Goal: Find specific page/section: Find specific page/section

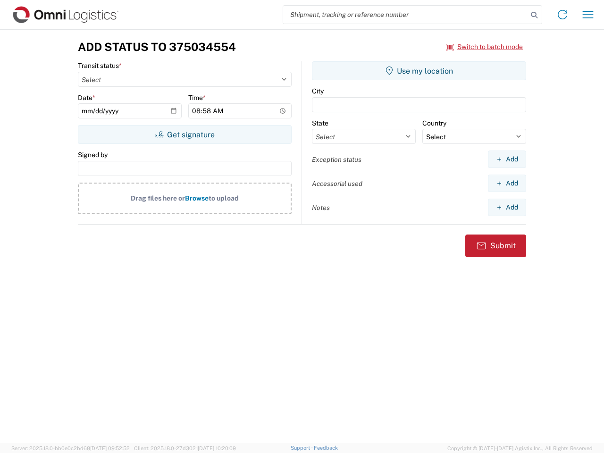
click at [406, 15] on input "search" at bounding box center [405, 15] width 245 height 18
click at [534, 15] on icon at bounding box center [534, 14] width 13 height 13
click at [563, 15] on icon at bounding box center [562, 14] width 15 height 15
click at [588, 15] on icon "button" at bounding box center [588, 14] width 11 height 7
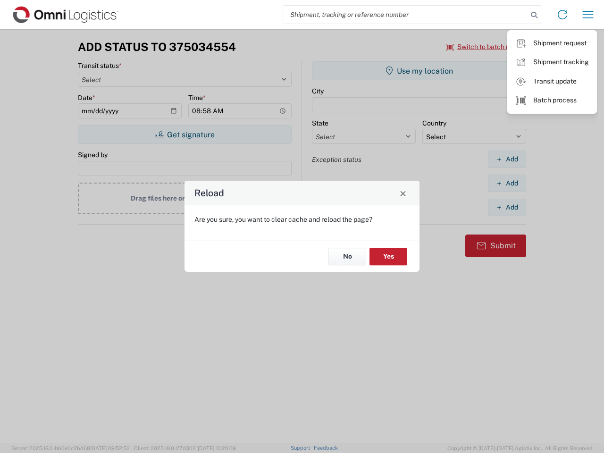
click at [485, 47] on div "Reload Are you sure, you want to clear cache and reload the page? No Yes" at bounding box center [302, 226] width 604 height 453
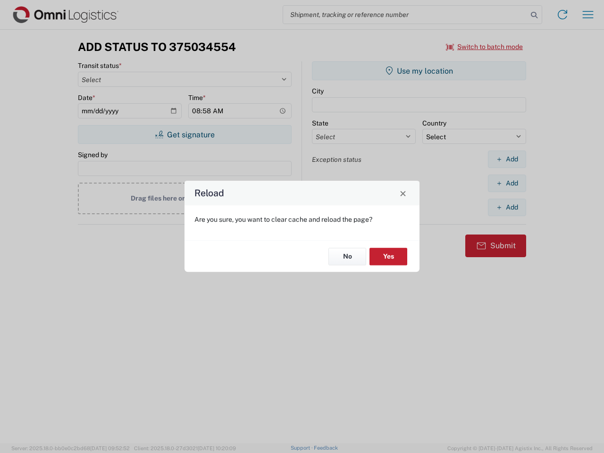
click at [185, 135] on div "Reload Are you sure, you want to clear cache and reload the page? No Yes" at bounding box center [302, 226] width 604 height 453
click at [419, 71] on div "Reload Are you sure, you want to clear cache and reload the page? No Yes" at bounding box center [302, 226] width 604 height 453
click at [507, 159] on div "Reload Are you sure, you want to clear cache and reload the page? No Yes" at bounding box center [302, 226] width 604 height 453
click at [507, 183] on div "Reload Are you sure, you want to clear cache and reload the page? No Yes" at bounding box center [302, 226] width 604 height 453
click at [507, 207] on div "Reload Are you sure, you want to clear cache and reload the page? No Yes" at bounding box center [302, 226] width 604 height 453
